Goal: Information Seeking & Learning: Learn about a topic

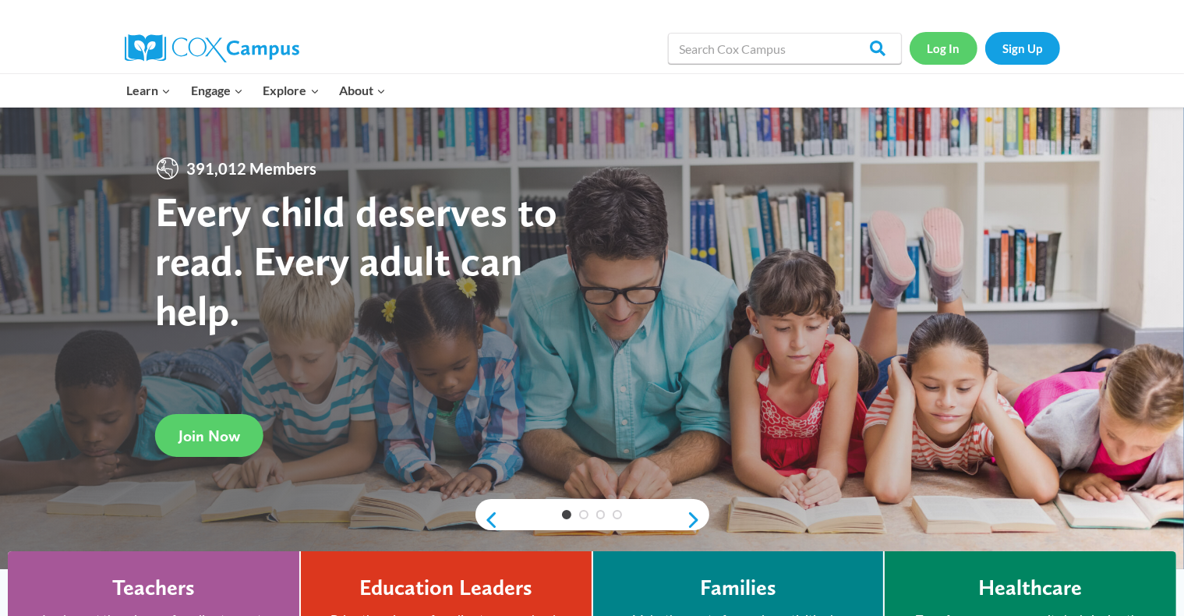
click at [954, 61] on link "Log In" at bounding box center [943, 48] width 68 height 32
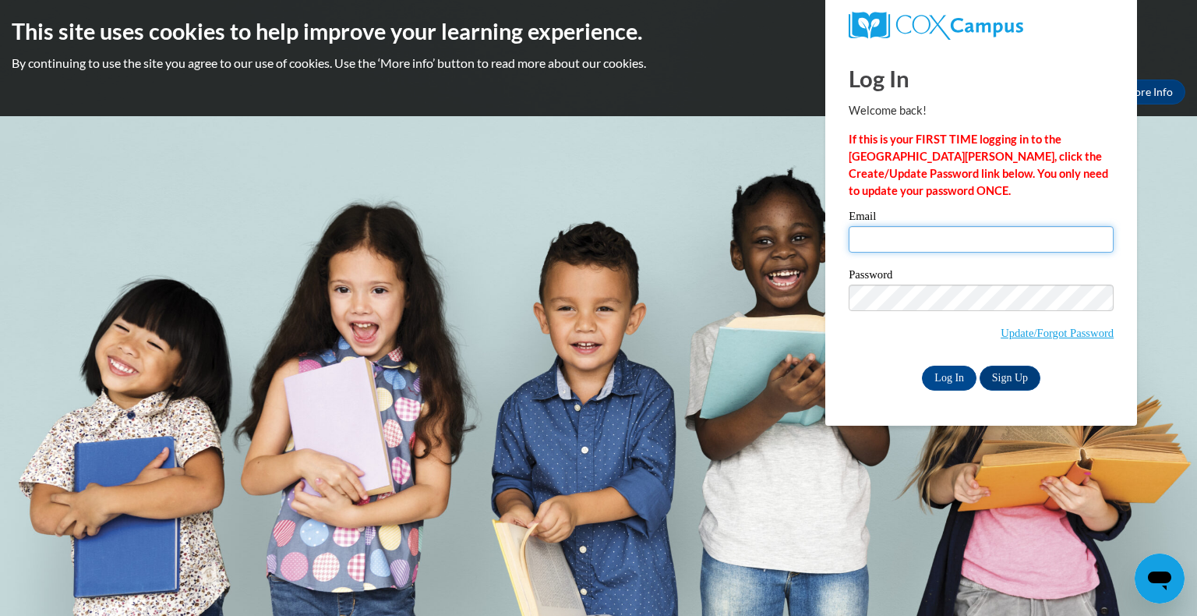
type input "janeedham5816@gmail.com"
click at [892, 248] on input "janeedham5816@gmail.com" at bounding box center [981, 239] width 265 height 26
click at [927, 377] on input "Log In" at bounding box center [949, 378] width 55 height 25
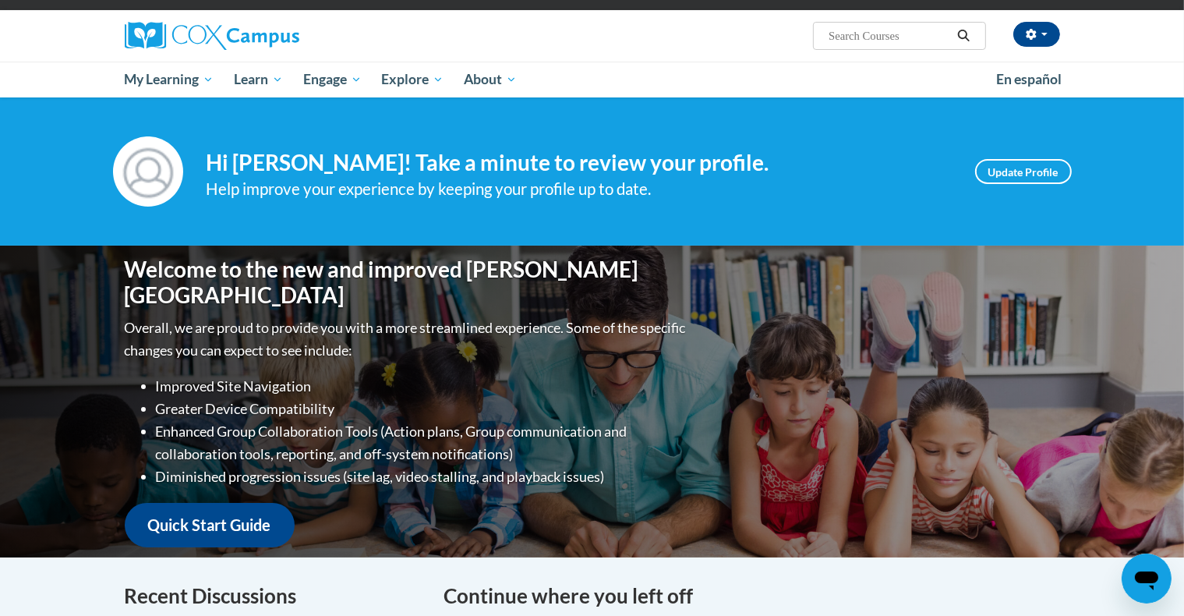
scroll to position [108, 0]
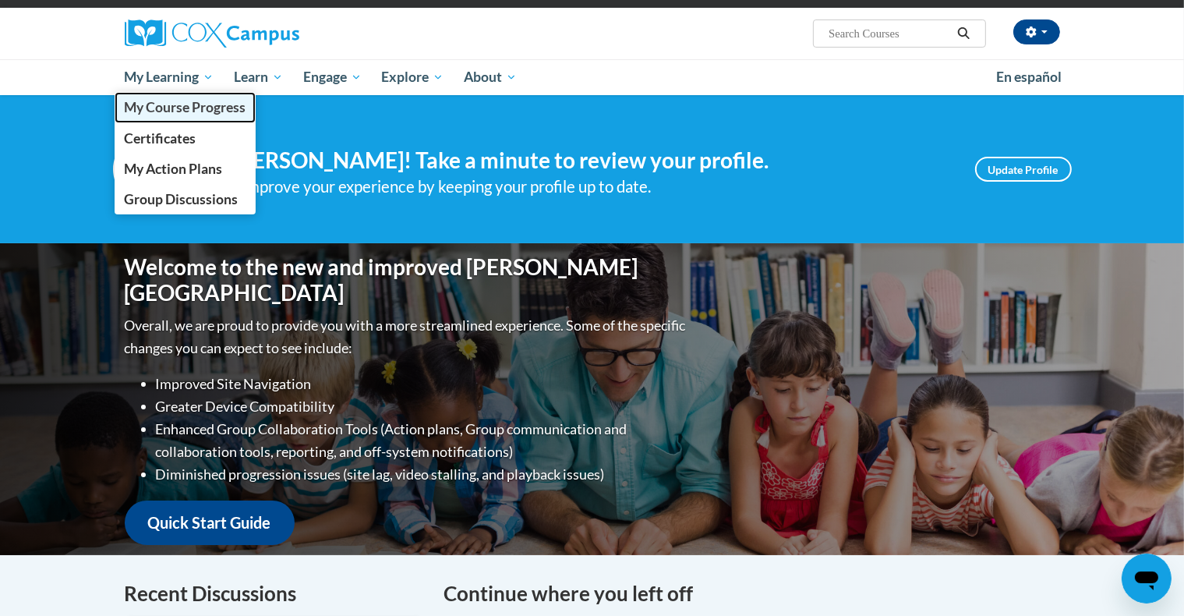
click at [190, 99] on span "My Course Progress" at bounding box center [185, 107] width 122 height 16
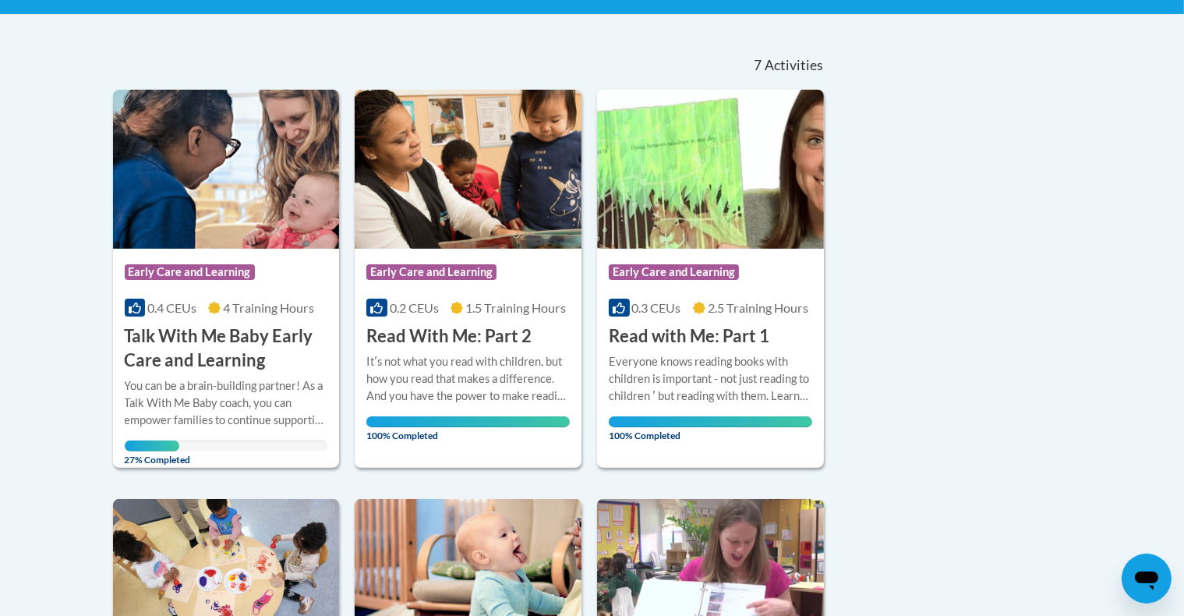
scroll to position [312, 0]
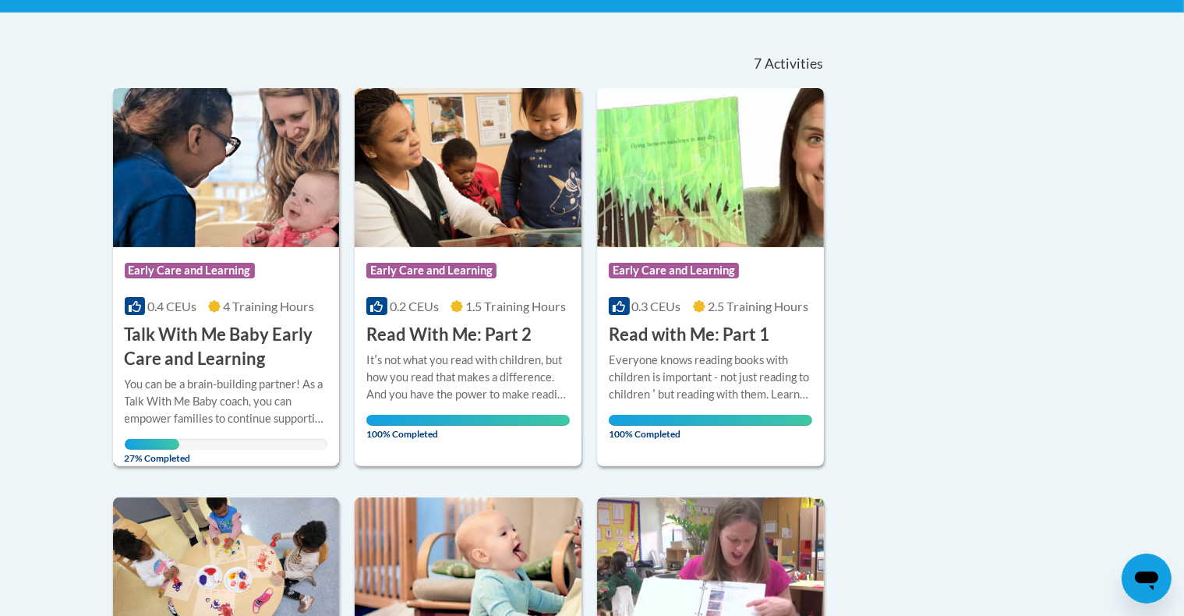
click at [282, 389] on div "You can be a brain-building partner! As a Talk With Me Baby coach, you can empo…" at bounding box center [226, 401] width 203 height 51
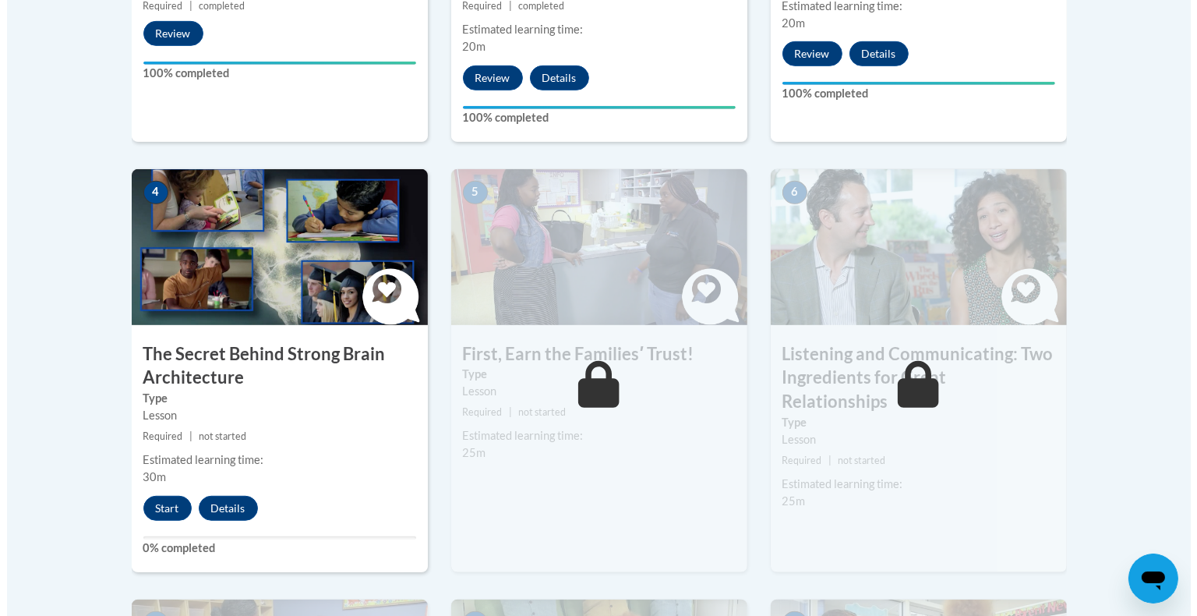
scroll to position [819, 0]
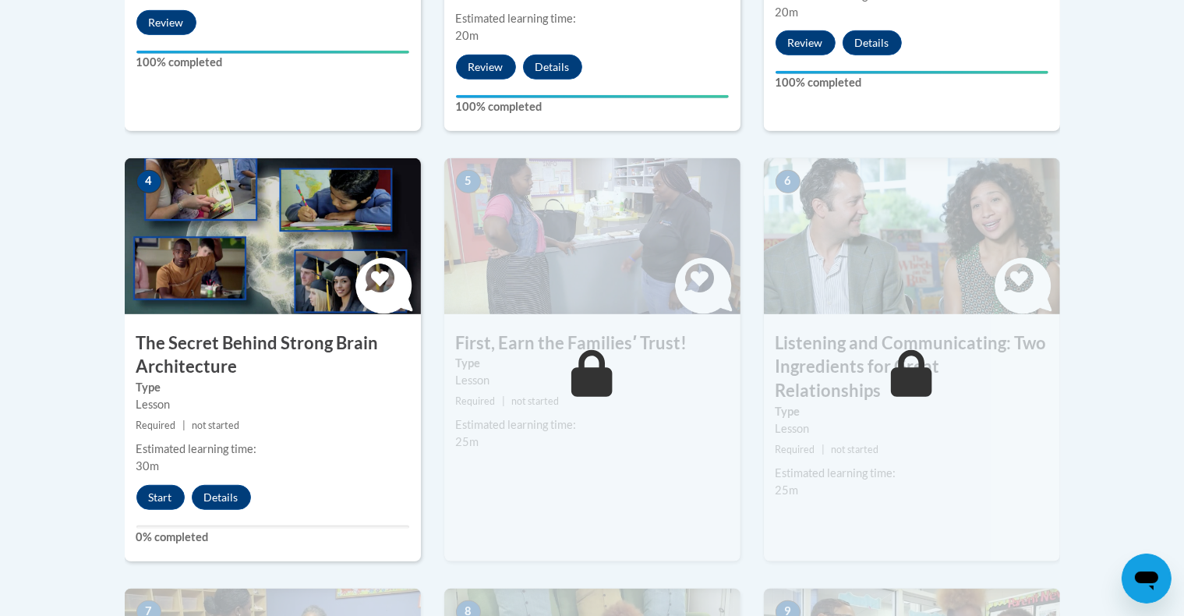
click at [147, 509] on div "4 The Secret Behind Strong Brain Architecture Type Lesson Required | not starte…" at bounding box center [273, 359] width 296 height 403
click at [154, 497] on button "Start" at bounding box center [160, 497] width 48 height 25
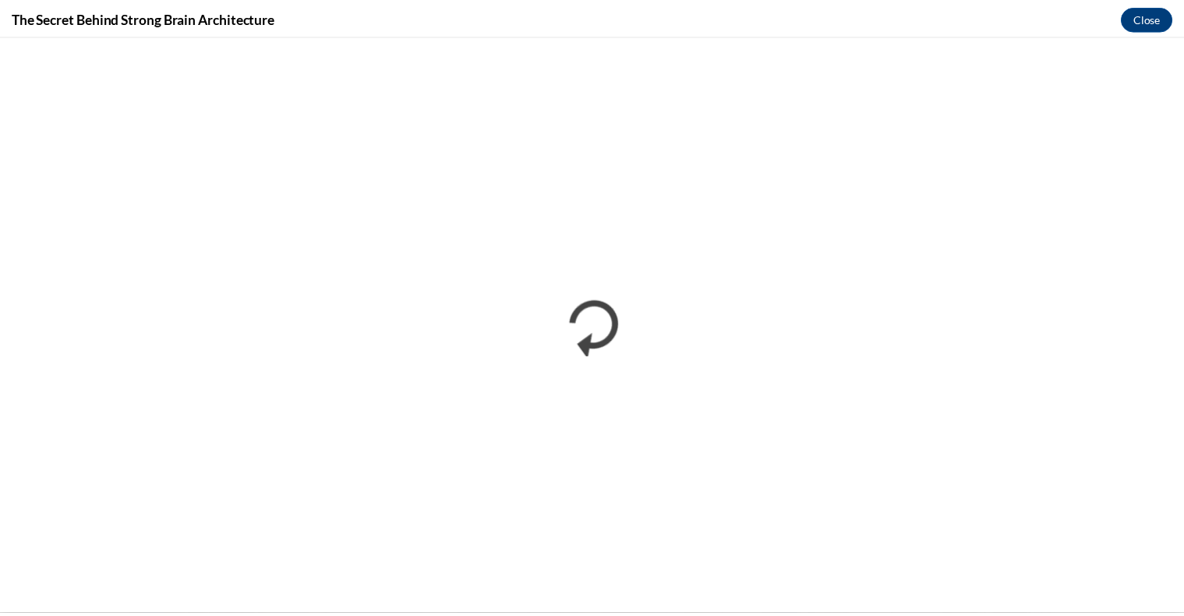
scroll to position [0, 0]
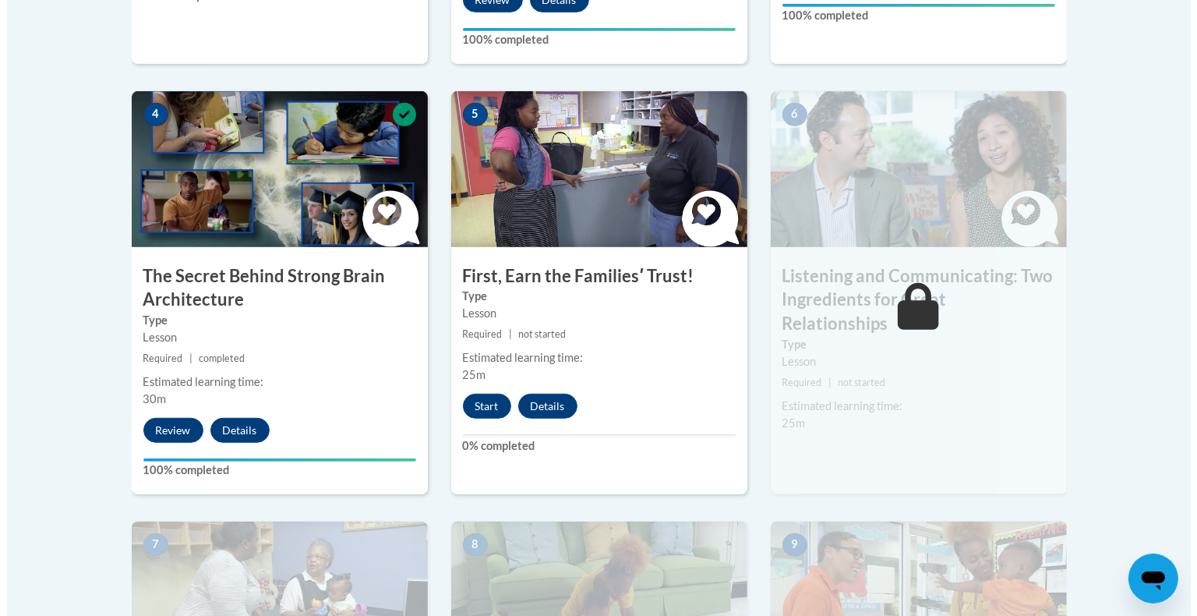
scroll to position [884, 0]
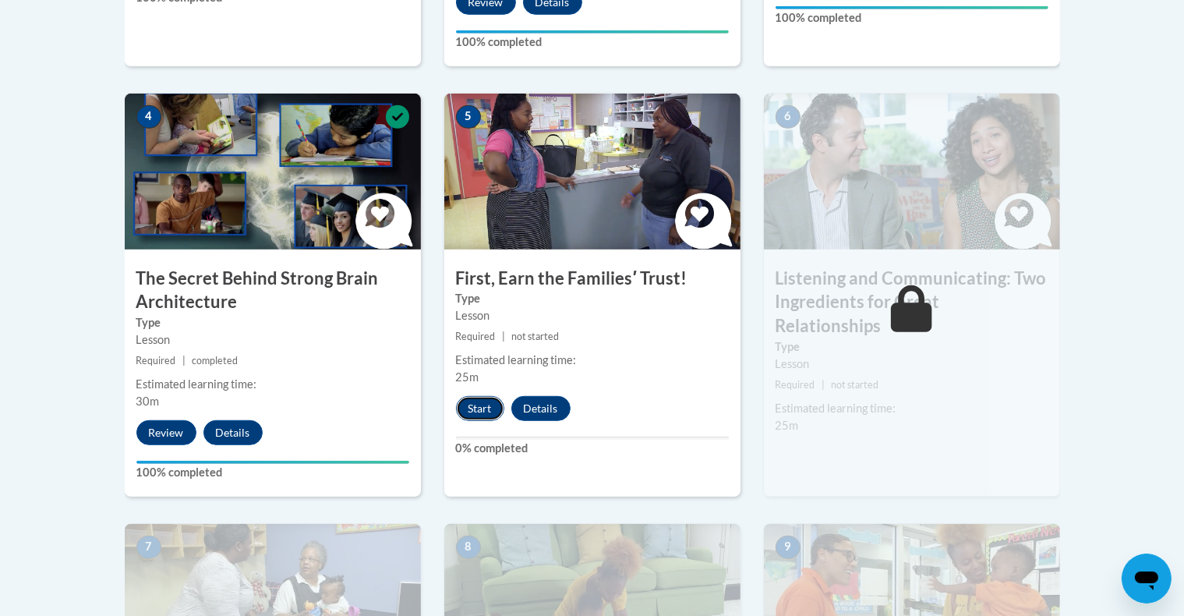
click at [479, 408] on button "Start" at bounding box center [480, 408] width 48 height 25
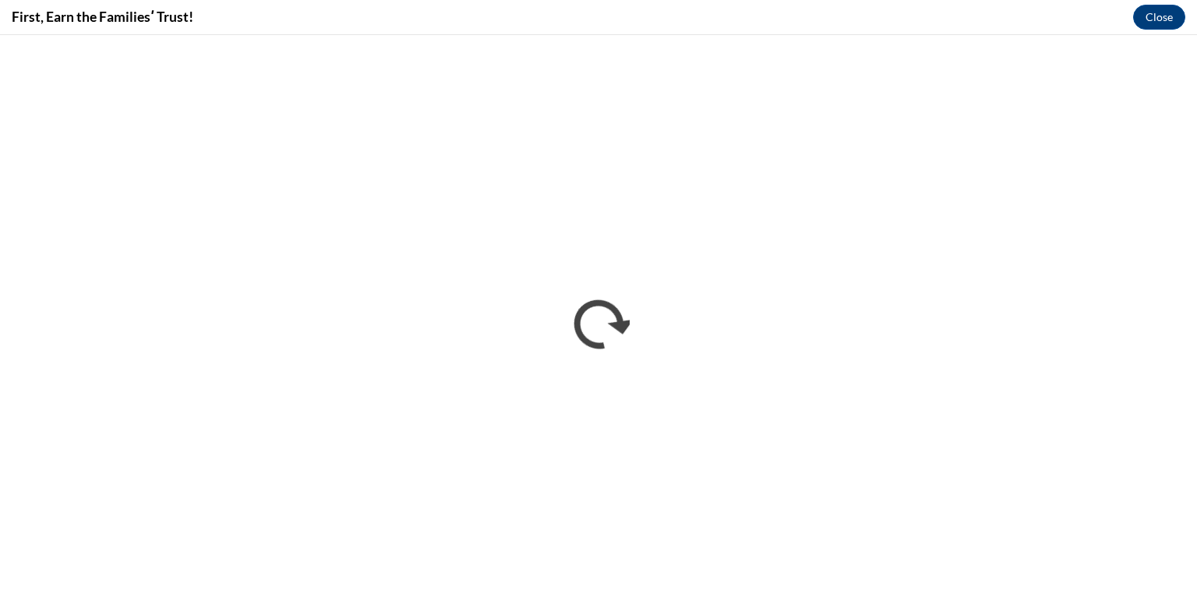
scroll to position [0, 0]
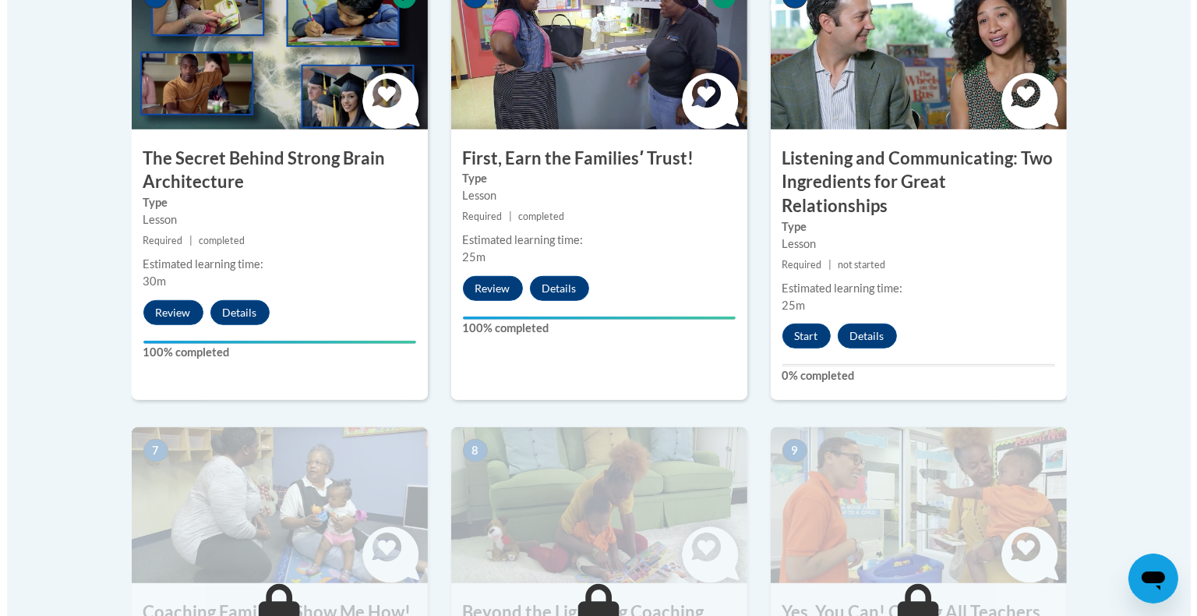
scroll to position [1006, 0]
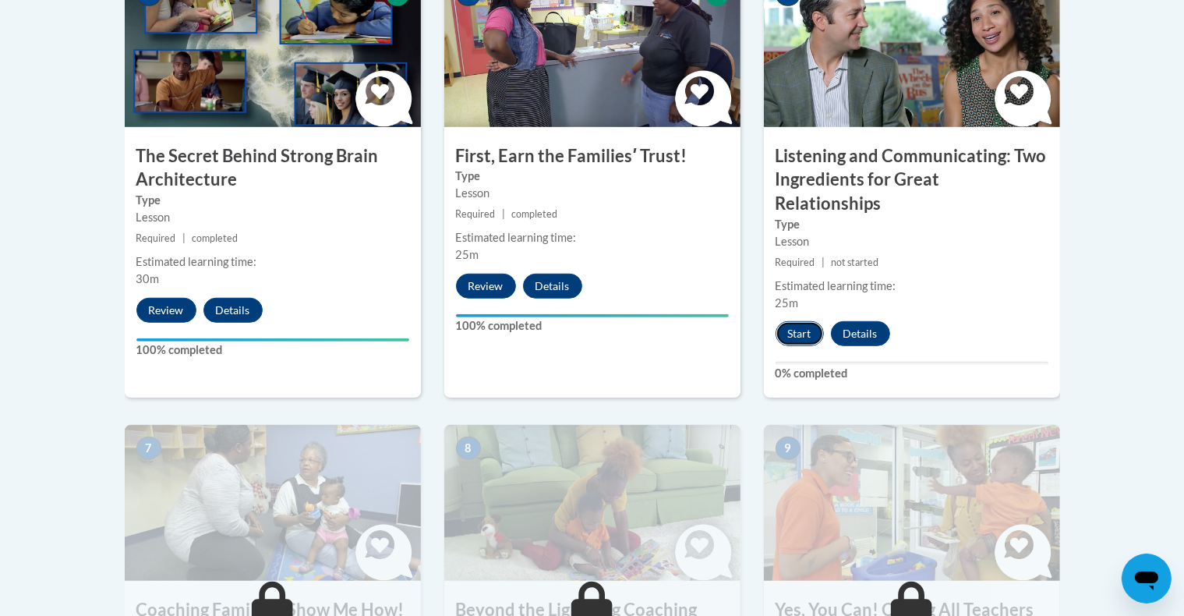
click at [795, 321] on button "Start" at bounding box center [799, 333] width 48 height 25
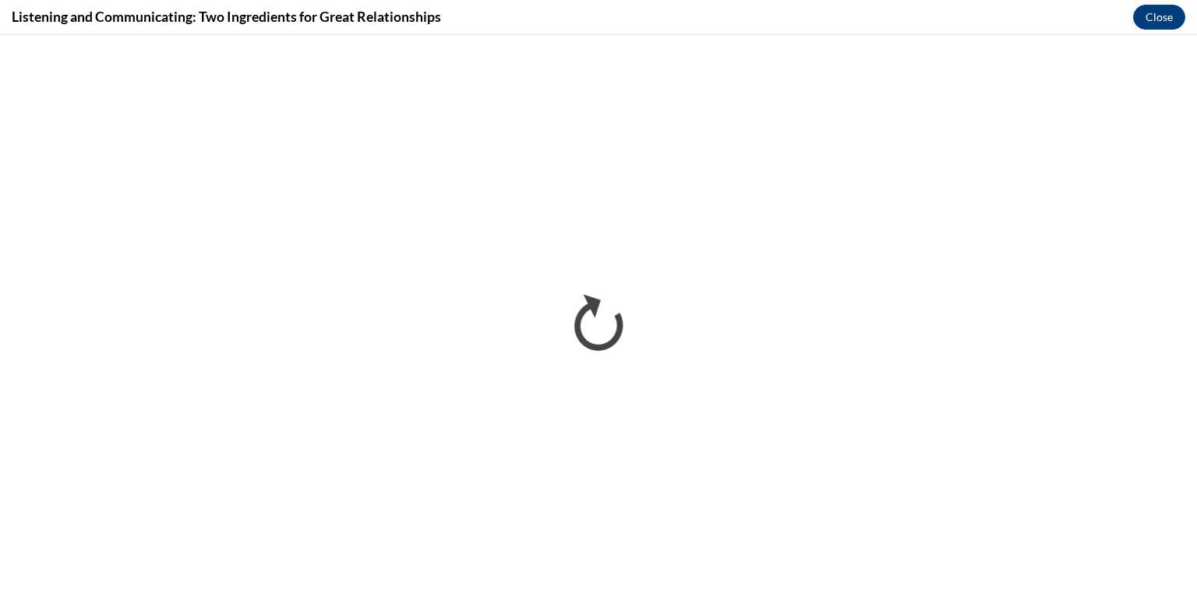
scroll to position [0, 0]
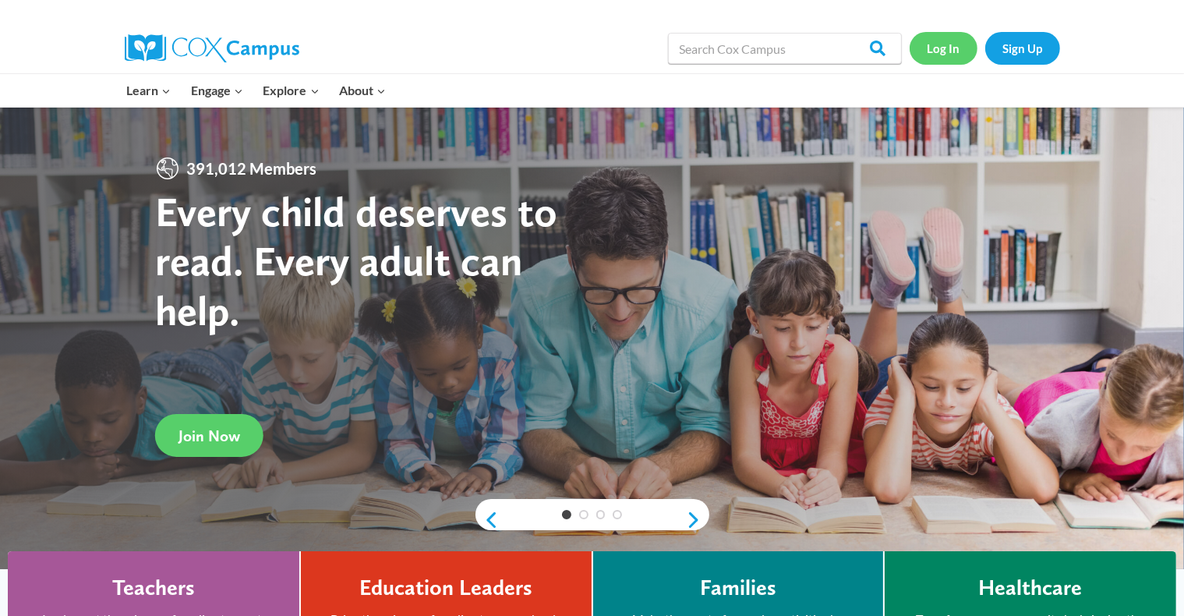
click at [619, 49] on link "Log In" at bounding box center [943, 48] width 68 height 32
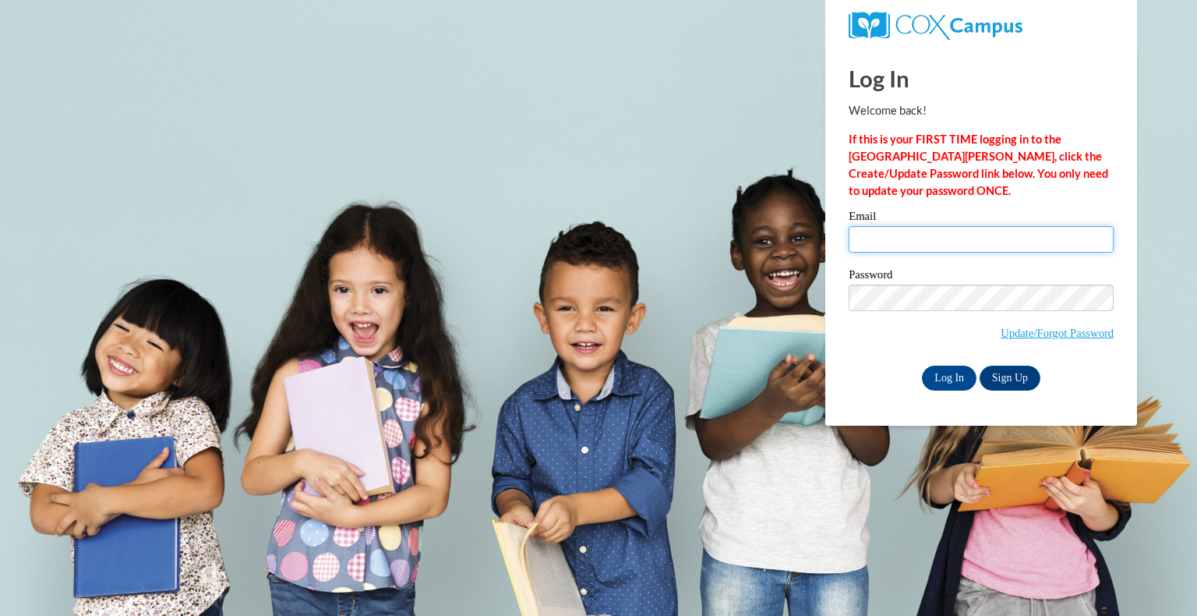
click at [870, 233] on input "Email" at bounding box center [981, 239] width 265 height 26
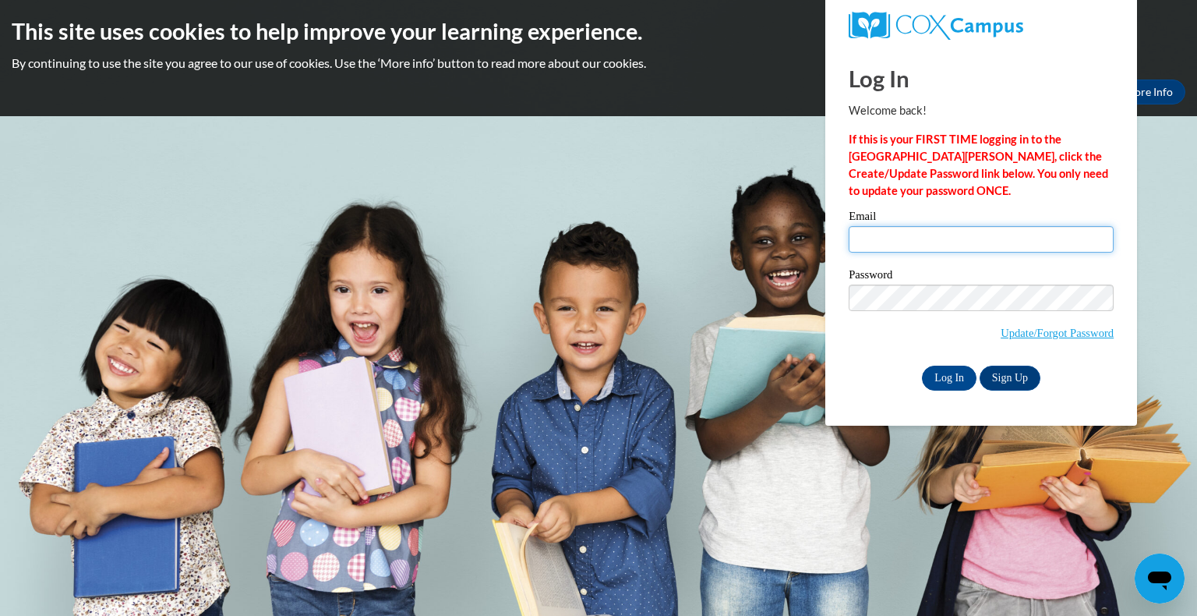
type input "janeedham5816@gmail.com"
click at [948, 381] on input "Log In" at bounding box center [949, 378] width 55 height 25
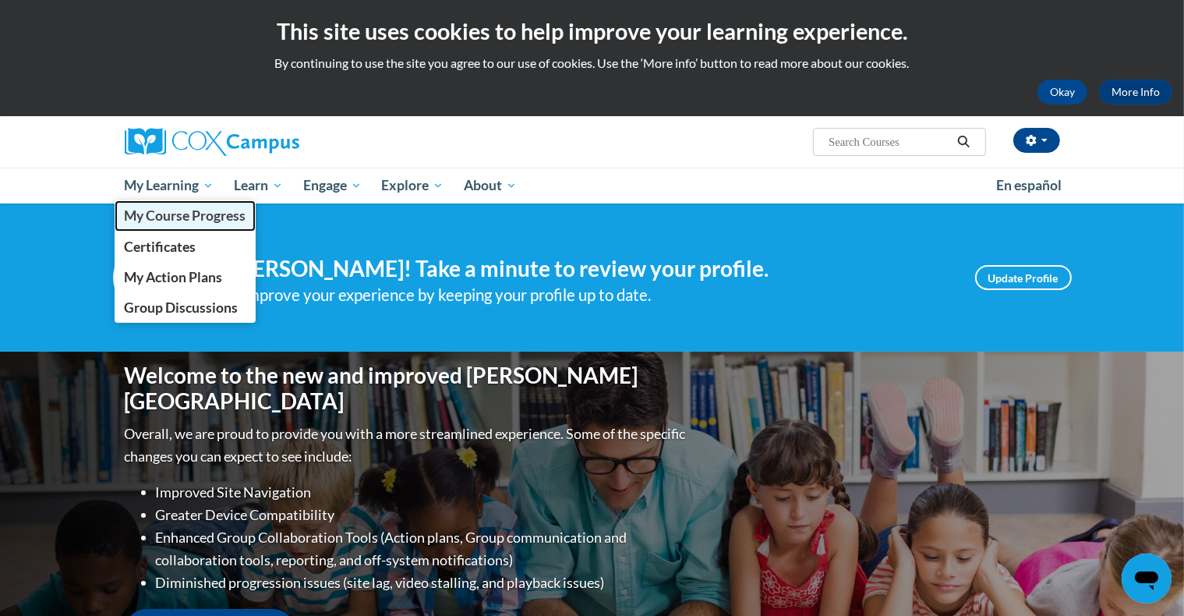
click at [190, 223] on span "My Course Progress" at bounding box center [185, 215] width 122 height 16
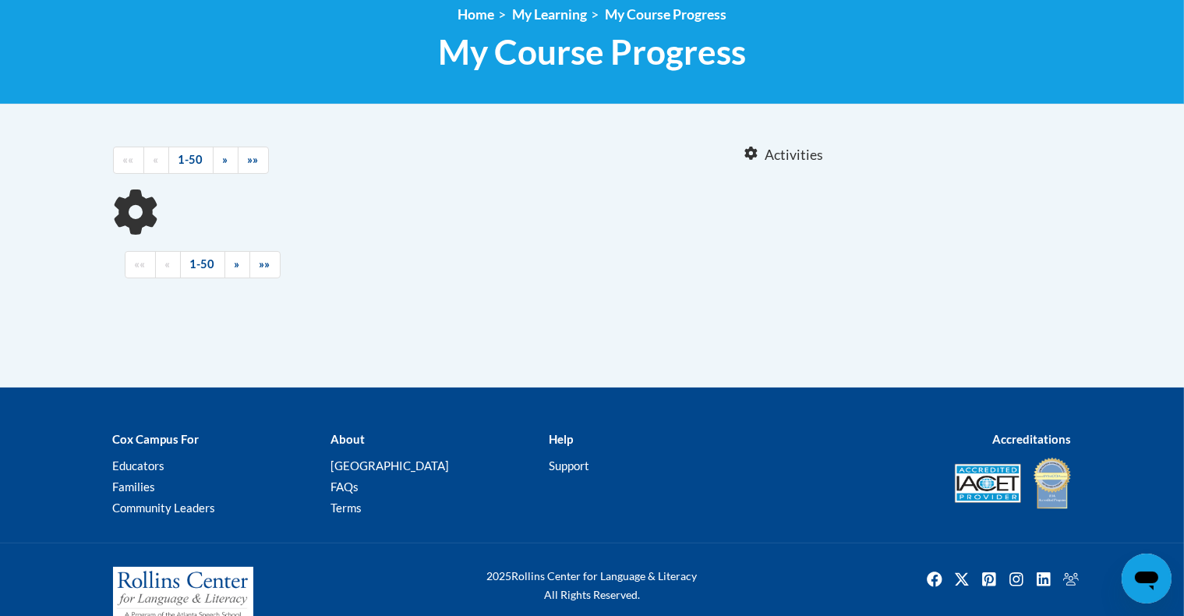
scroll to position [247, 0]
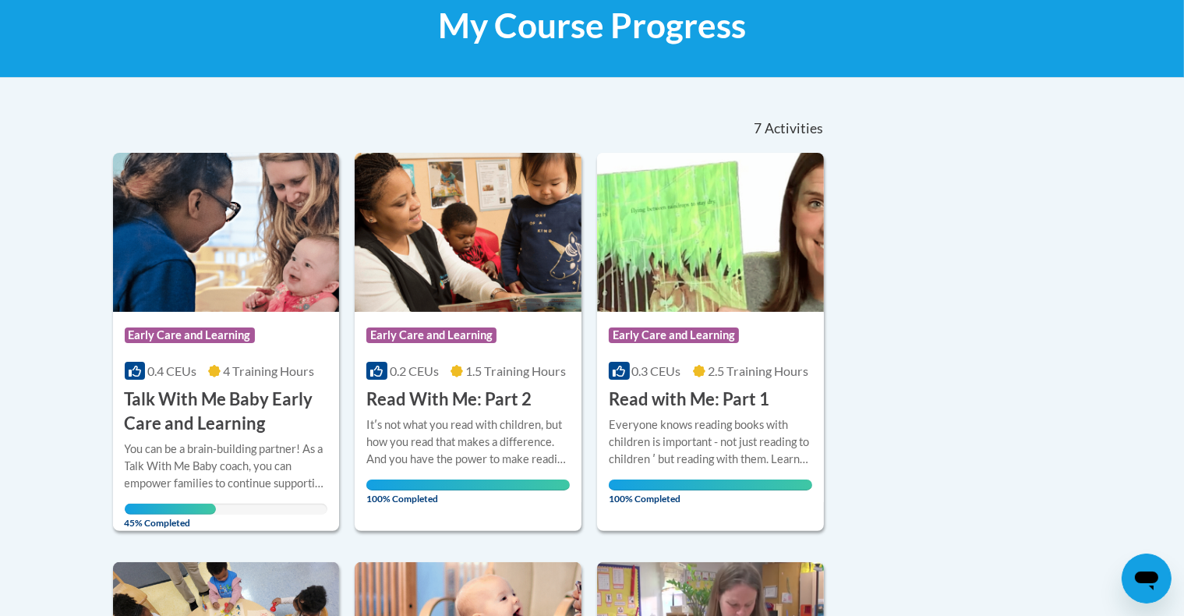
click at [281, 440] on div at bounding box center [226, 440] width 203 height 1
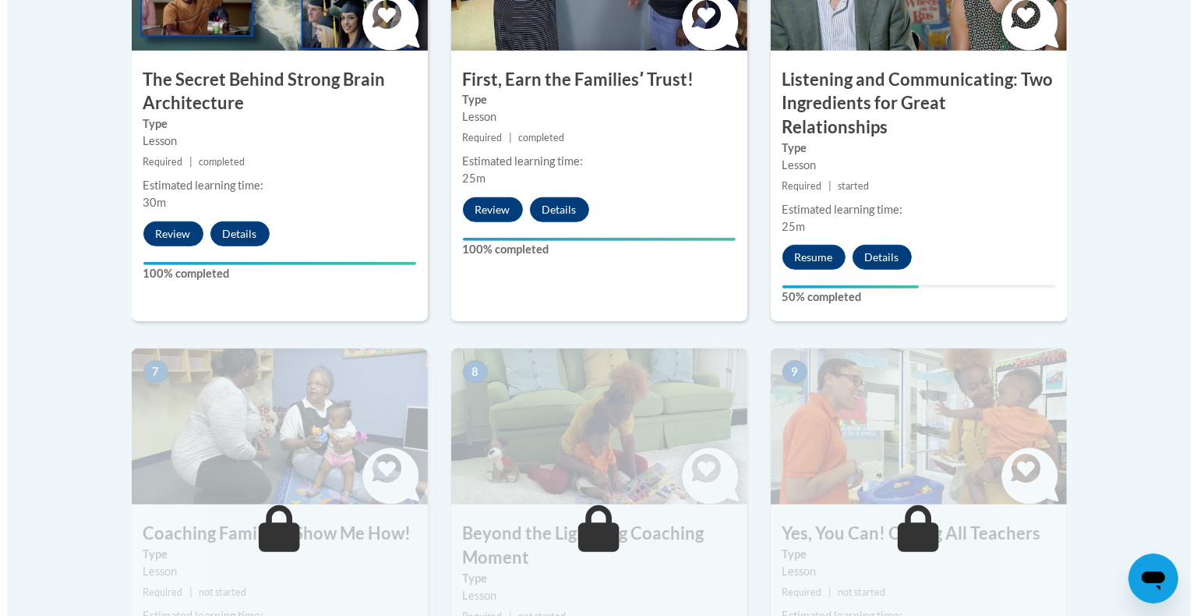
scroll to position [1082, 0]
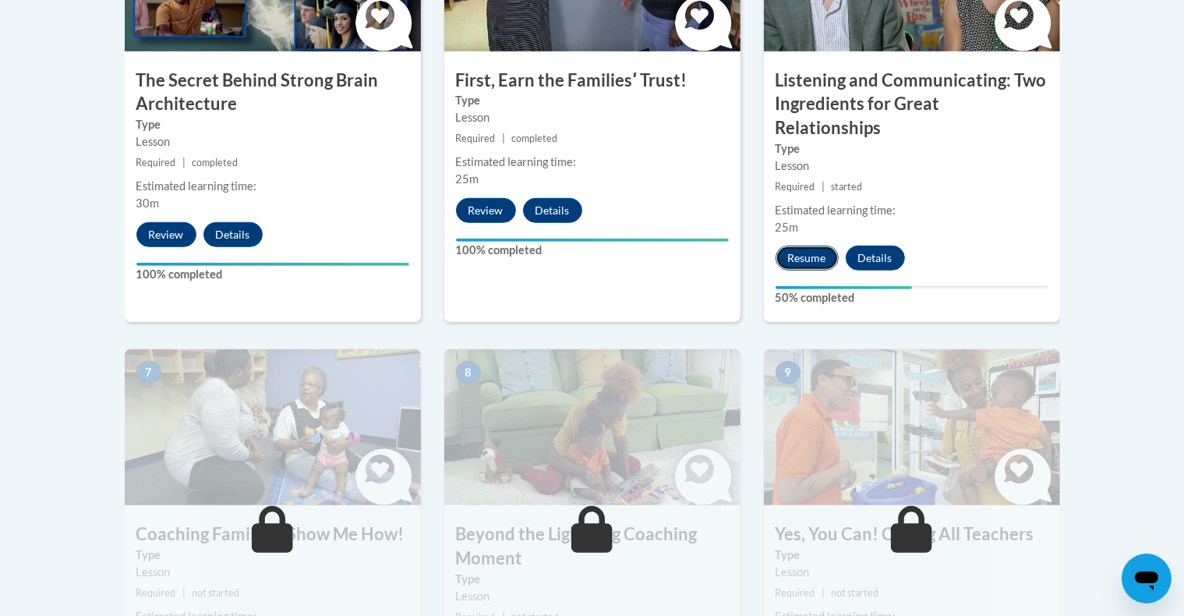
click at [803, 245] on button "Resume" at bounding box center [806, 257] width 63 height 25
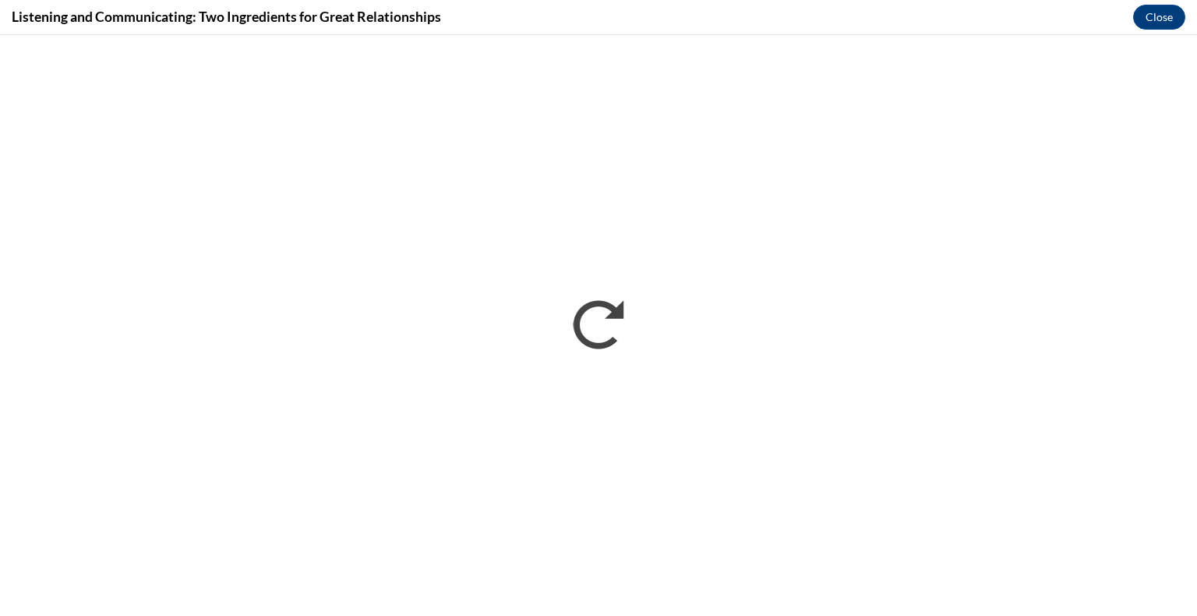
scroll to position [0, 0]
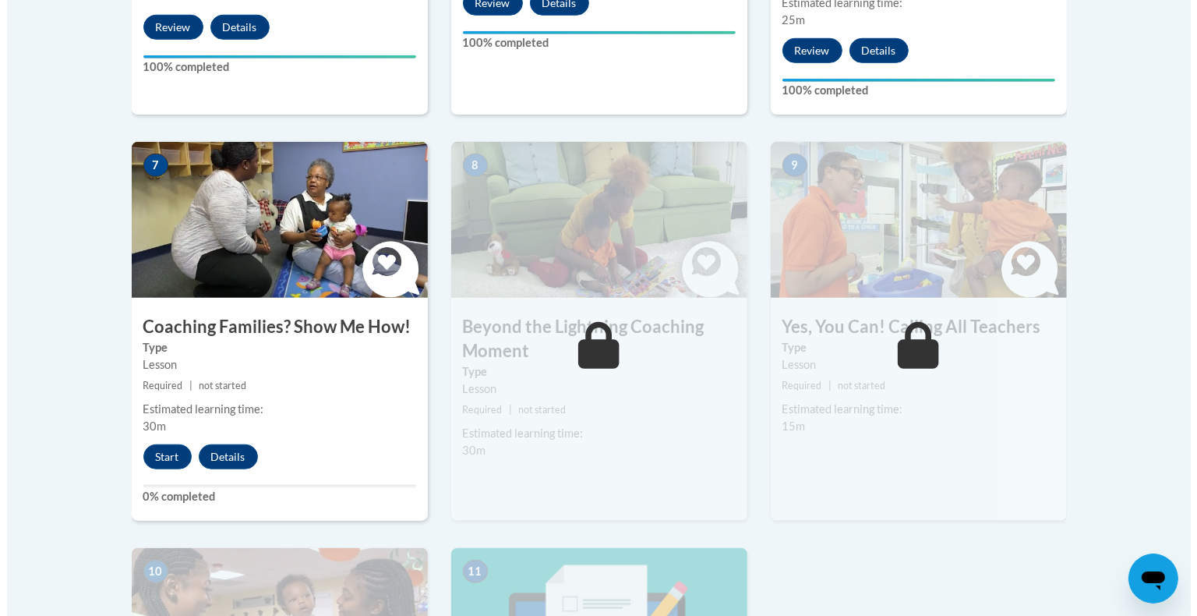
scroll to position [1291, 0]
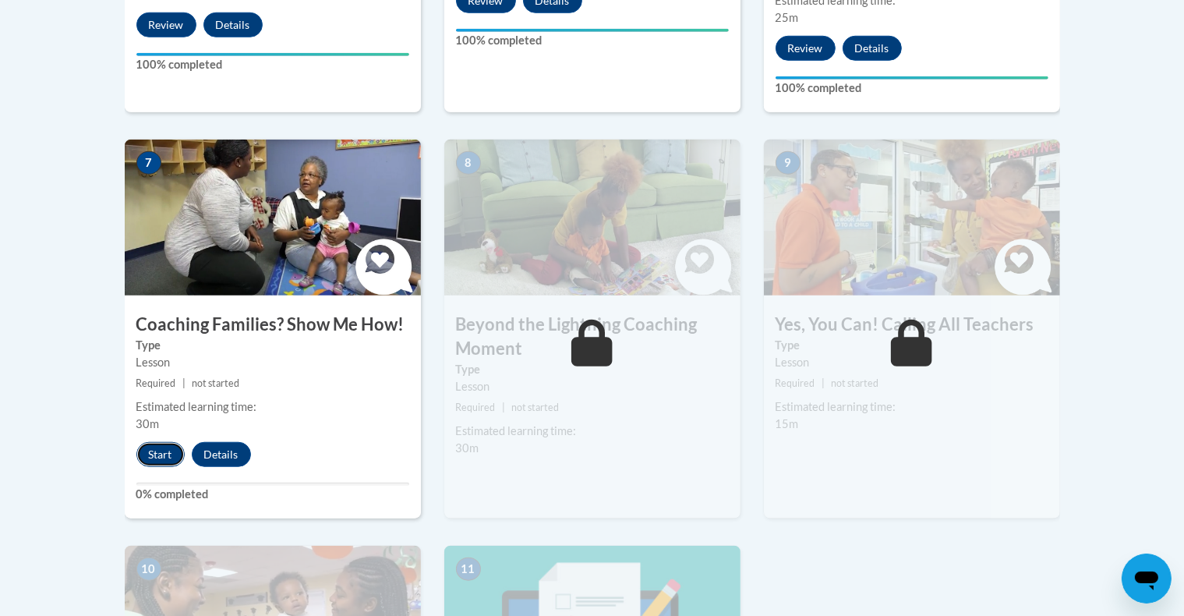
click at [168, 442] on button "Start" at bounding box center [160, 454] width 48 height 25
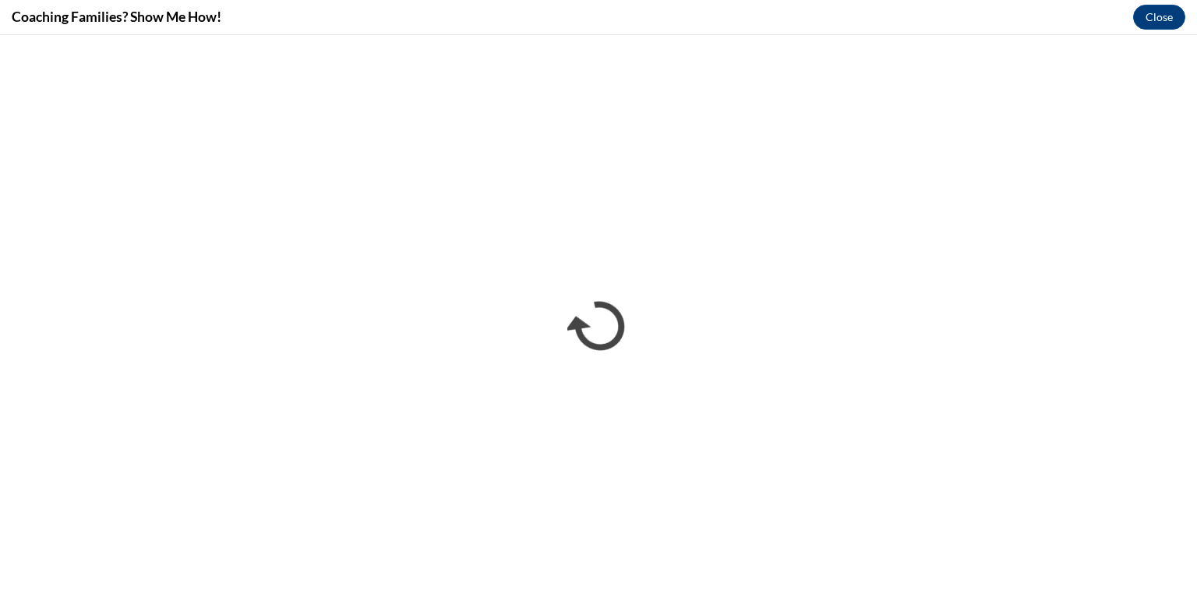
scroll to position [0, 0]
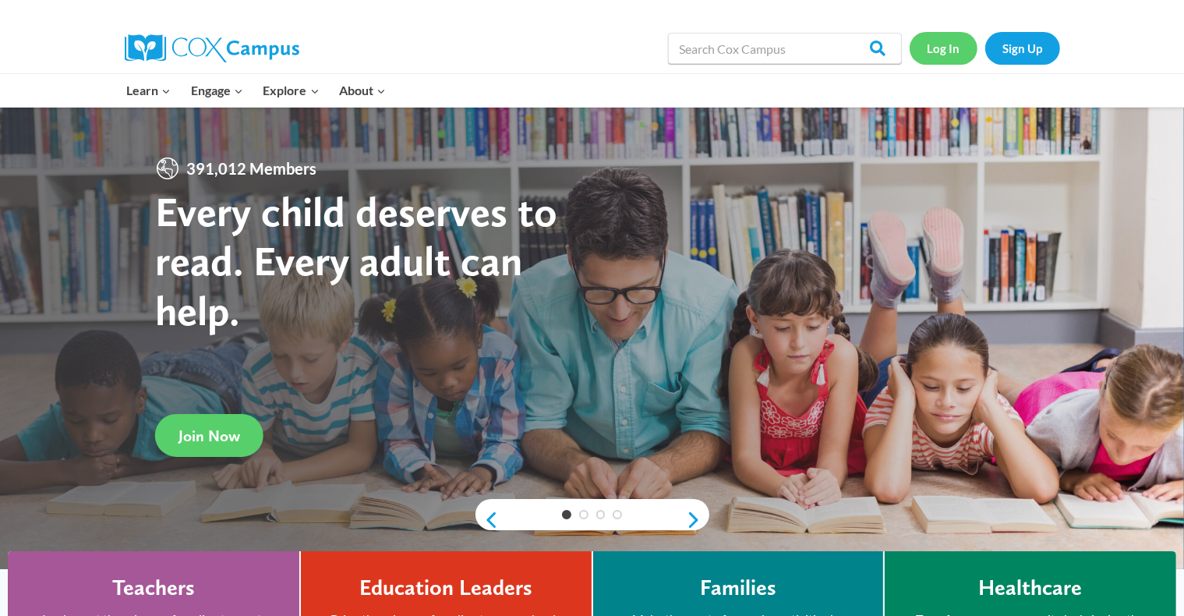
click at [619, 61] on link "Log In" at bounding box center [943, 48] width 68 height 32
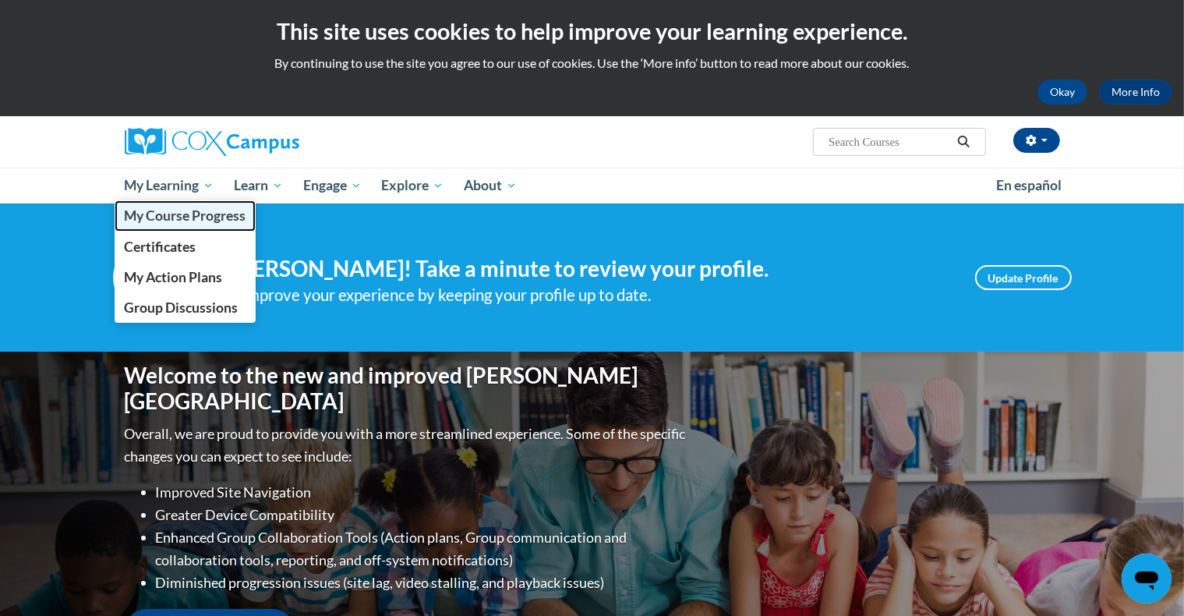
click at [192, 210] on span "My Course Progress" at bounding box center [185, 215] width 122 height 16
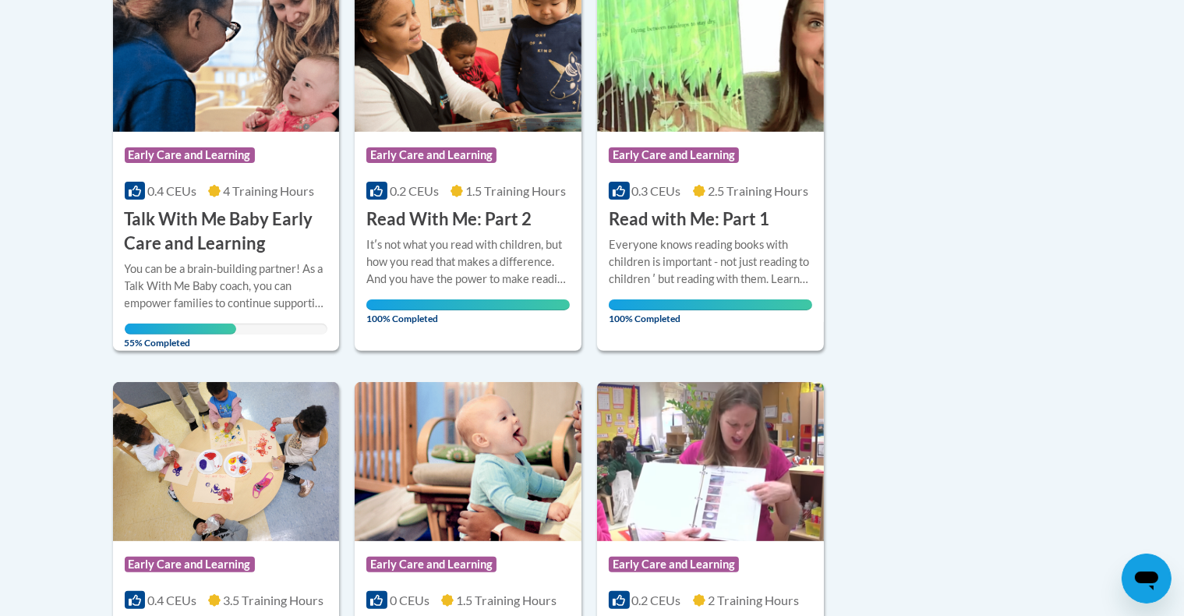
scroll to position [425, 0]
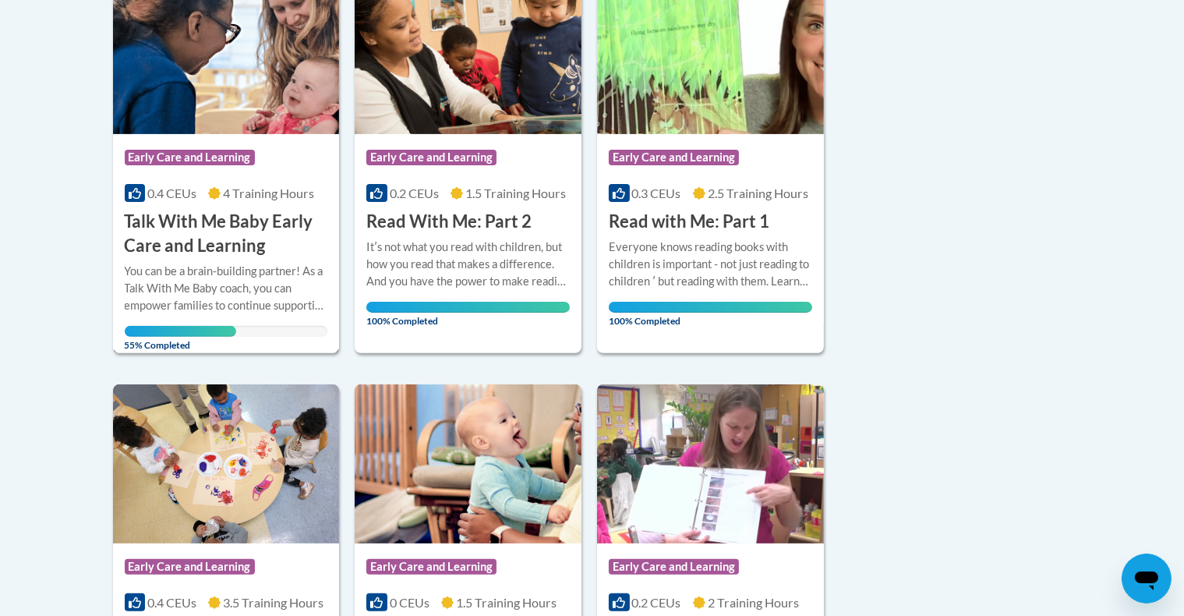
click at [274, 298] on div "You can be a brain-building partner! As a Talk With Me Baby coach, you can empo…" at bounding box center [226, 288] width 203 height 51
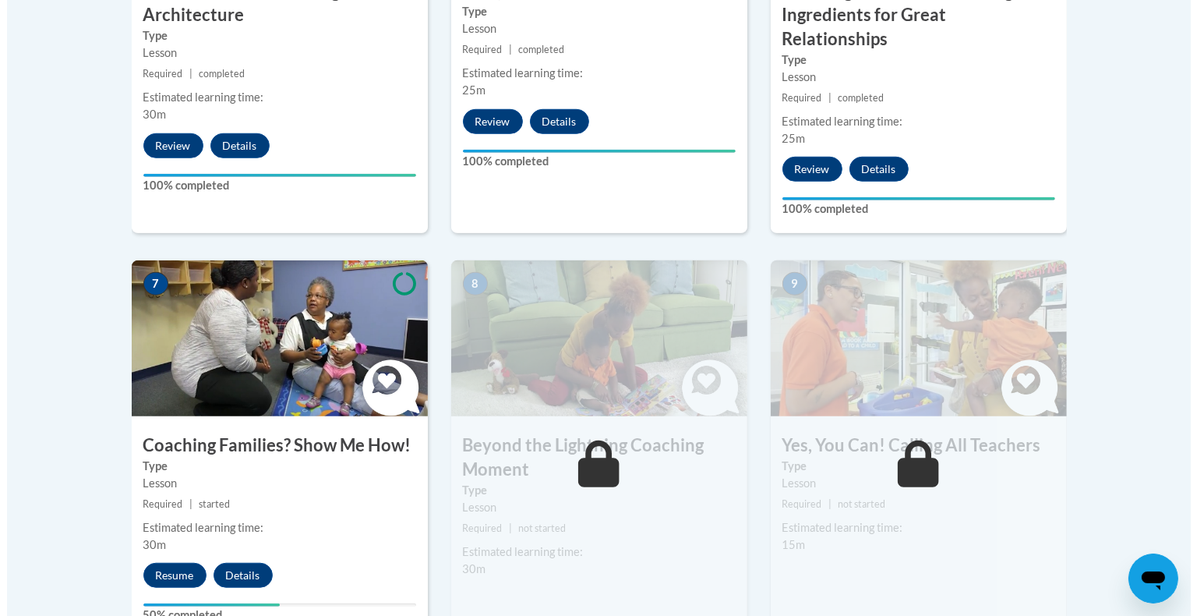
scroll to position [1197, 0]
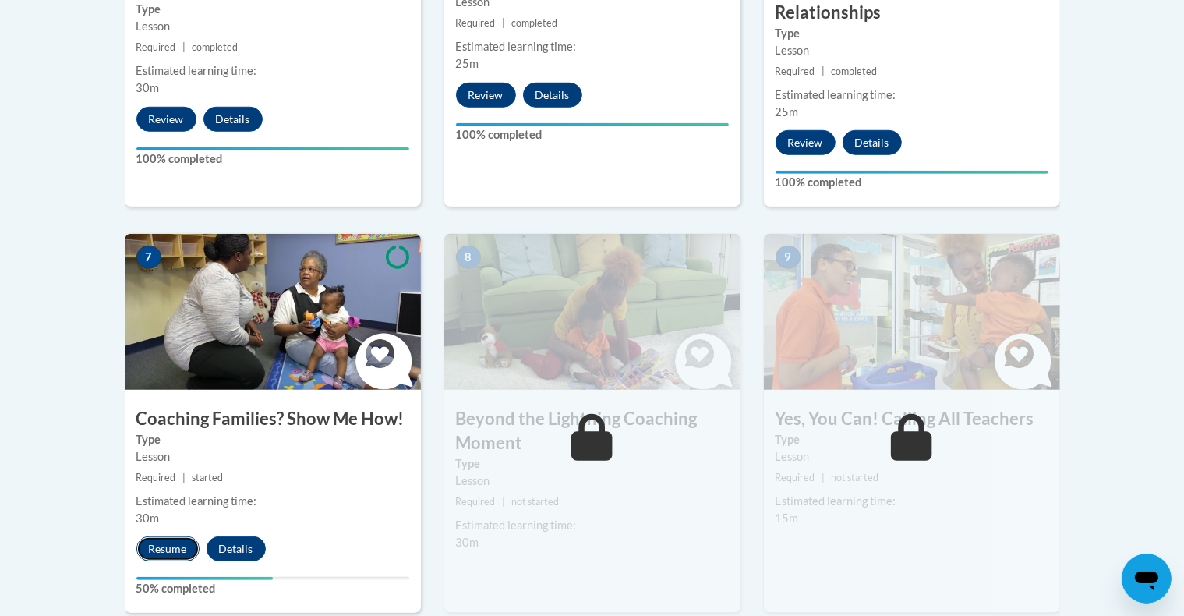
click at [181, 536] on button "Resume" at bounding box center [167, 548] width 63 height 25
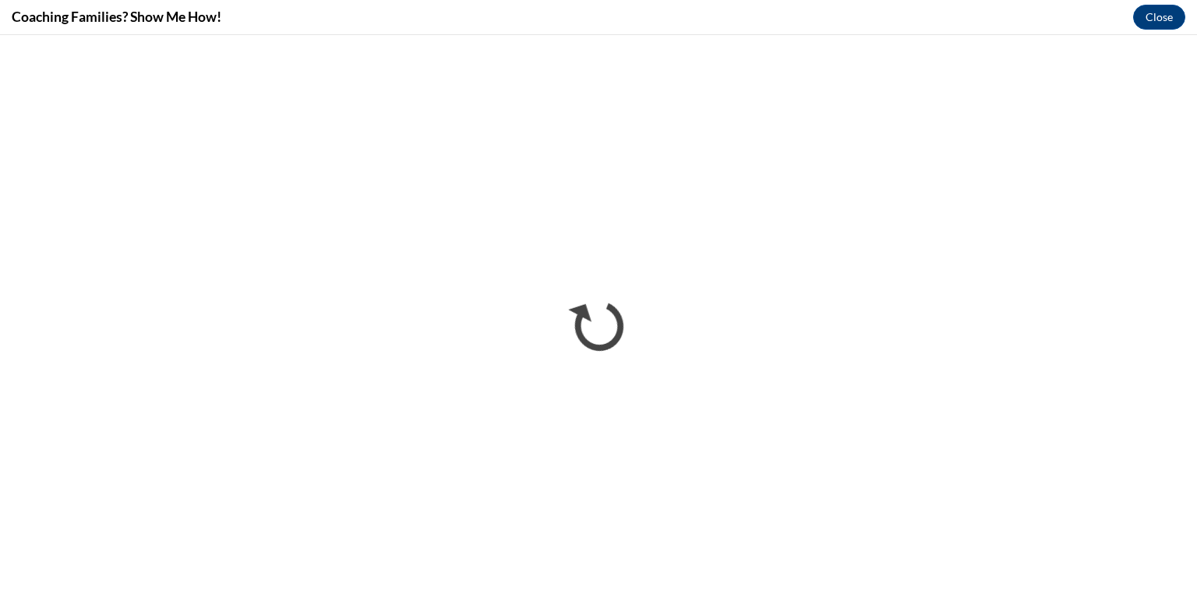
scroll to position [0, 0]
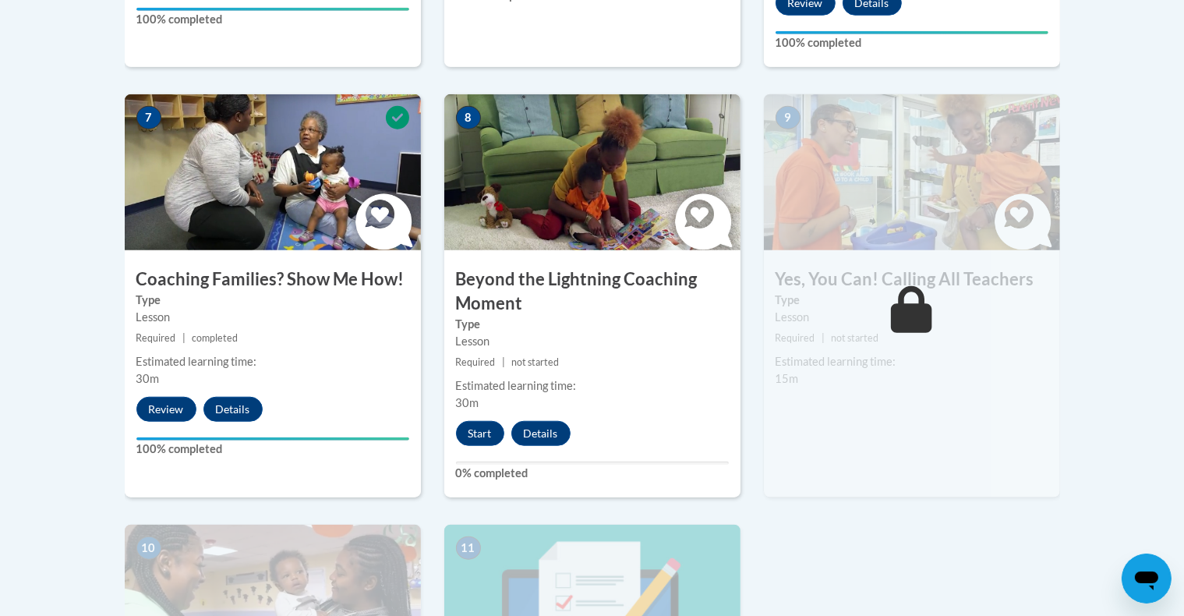
scroll to position [1318, 0]
